Goal: Communication & Community: Answer question/provide support

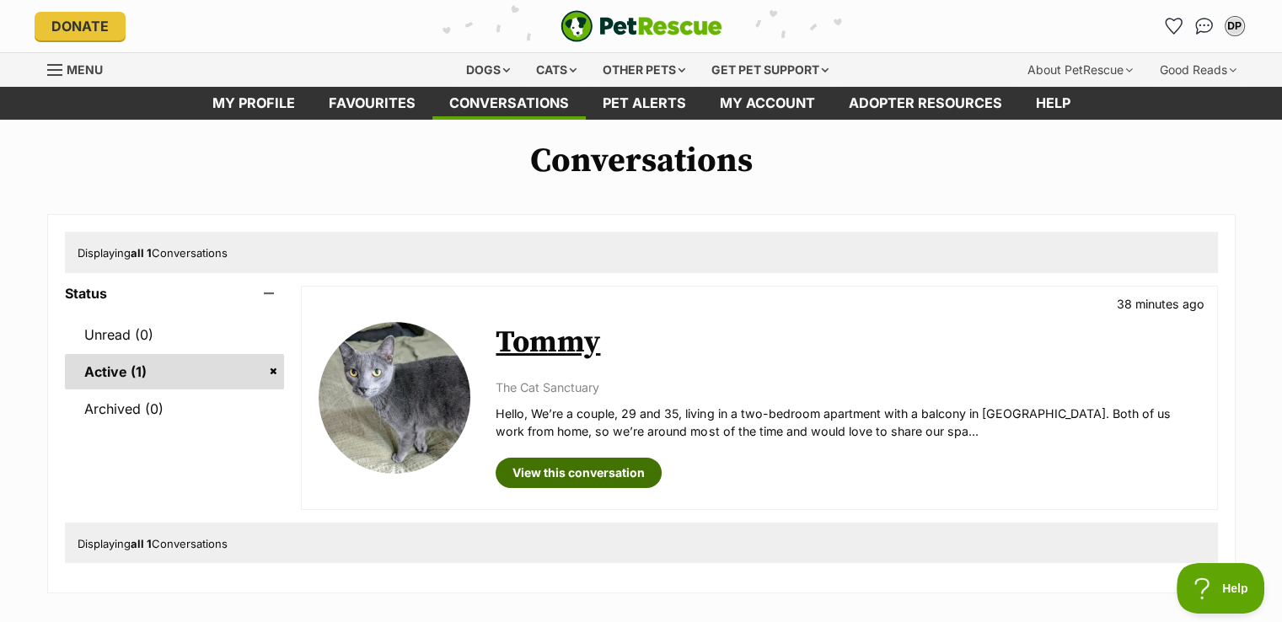
click at [567, 476] on link "View this conversation" at bounding box center [579, 473] width 166 height 30
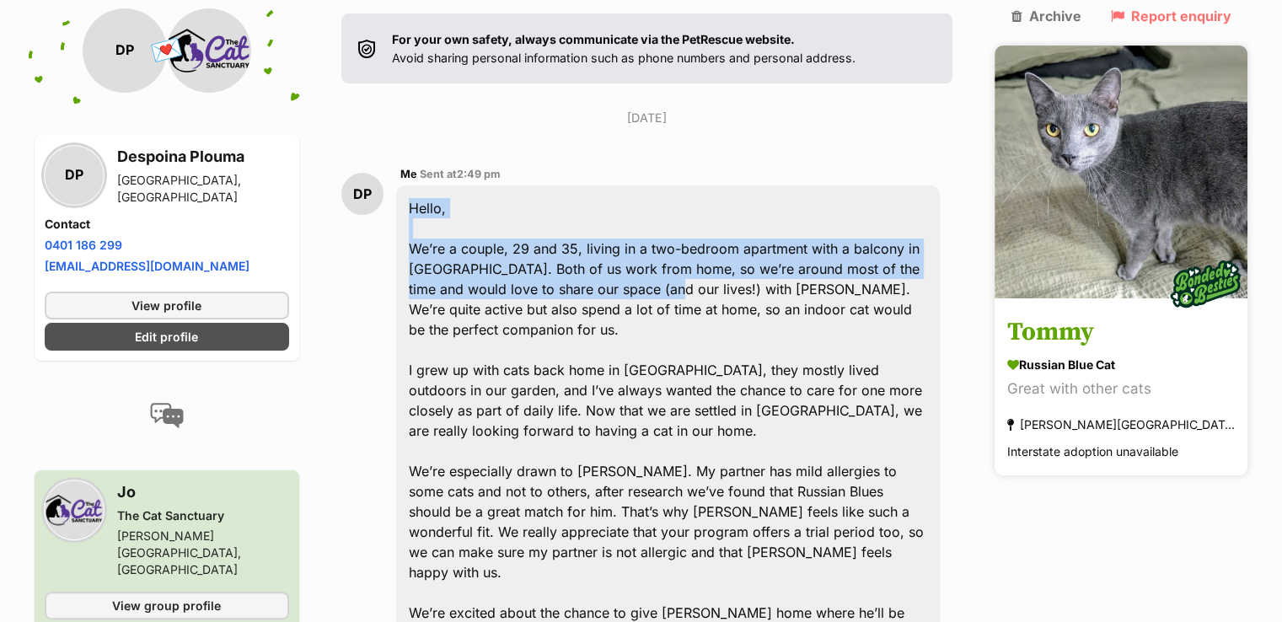
scroll to position [310, 0]
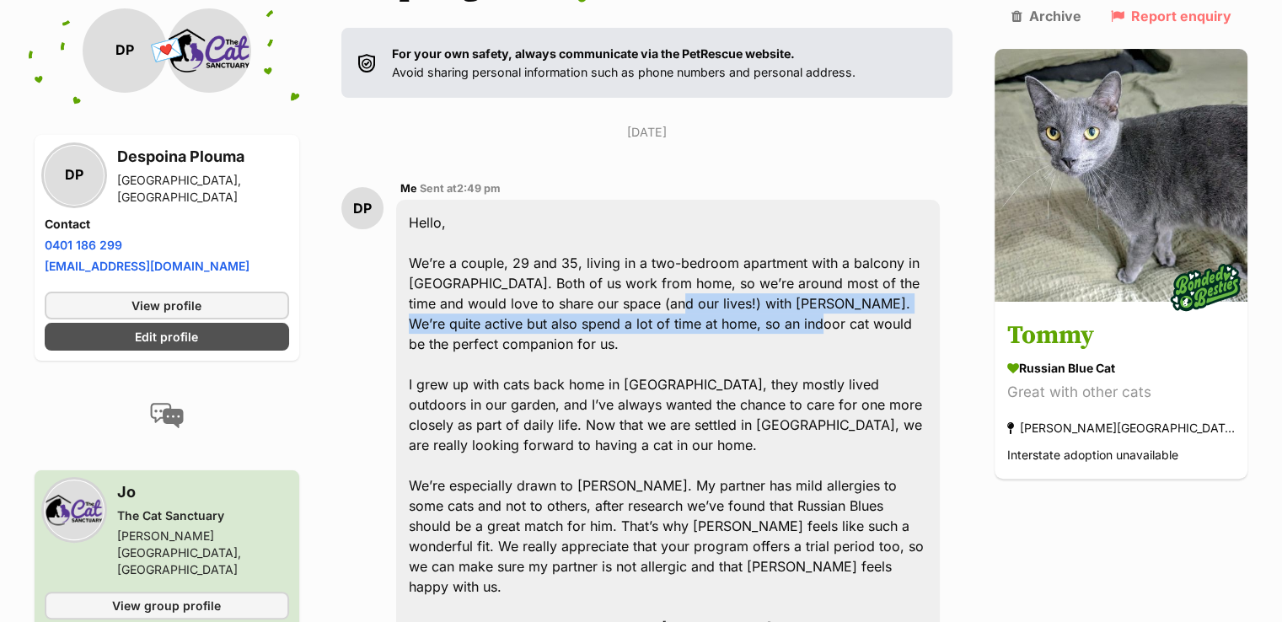
drag, startPoint x: 646, startPoint y: 295, endPoint x: 725, endPoint y: 255, distance: 87.8
click at [725, 255] on div "Hello, We’re a couple, 29 and 35, living in a two-bedroom apartment with a balc…" at bounding box center [668, 435] width 544 height 470
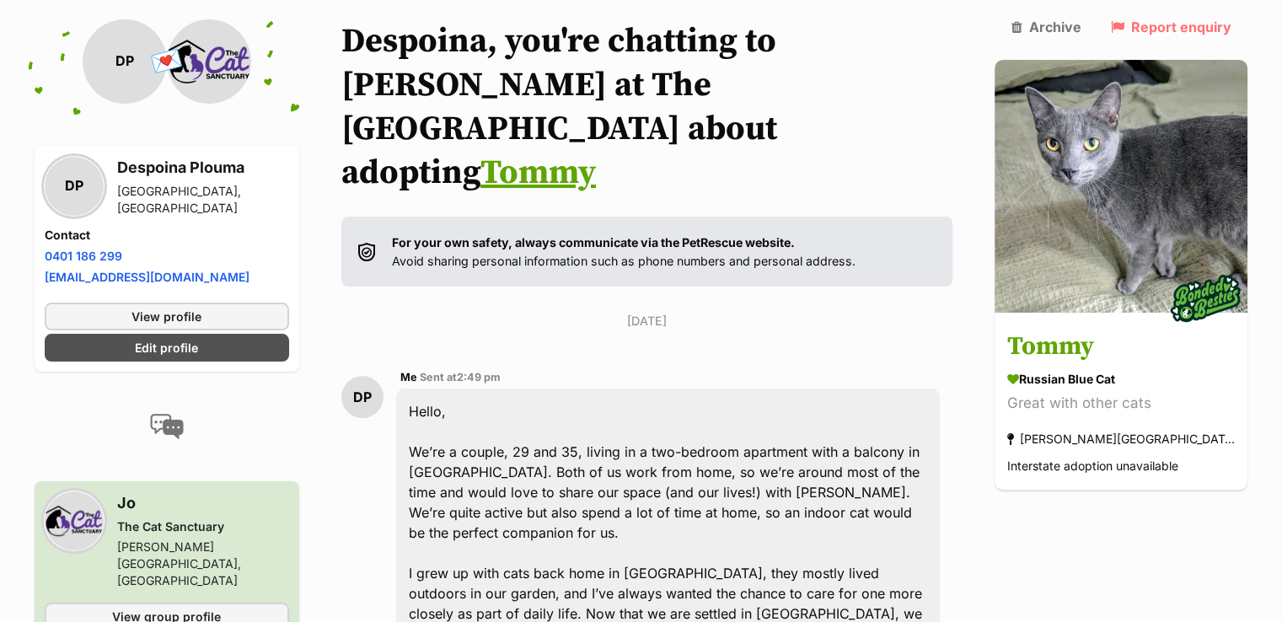
scroll to position [128, 0]
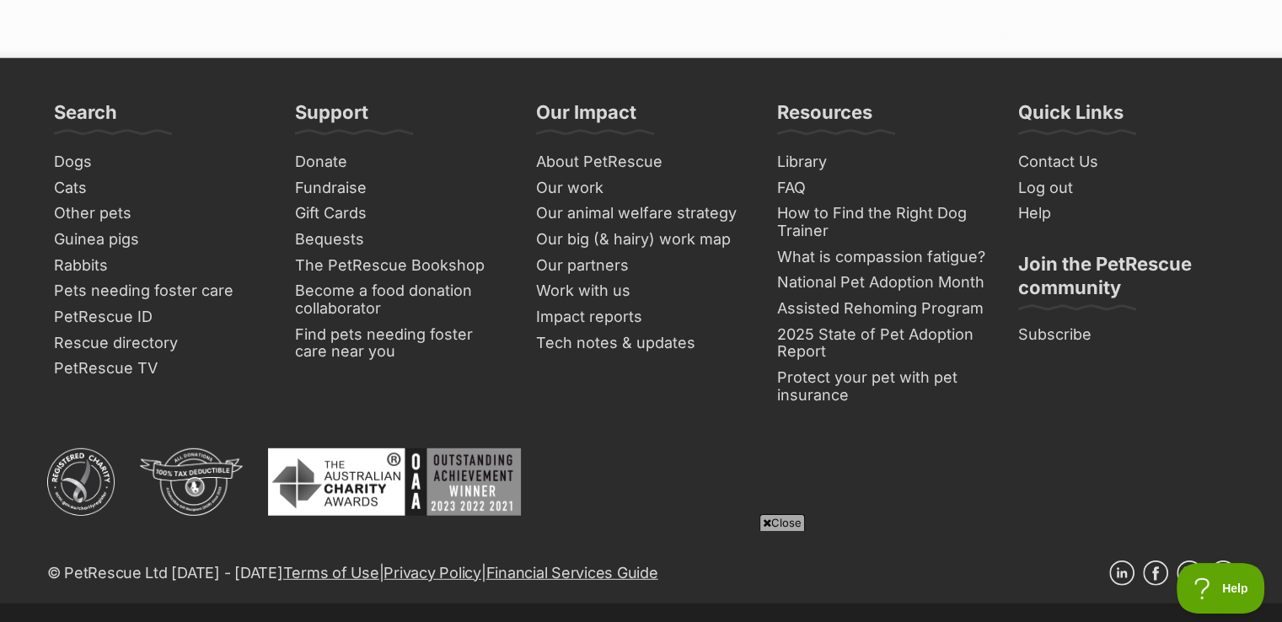
scroll to position [4652, 0]
